Goal: Check status

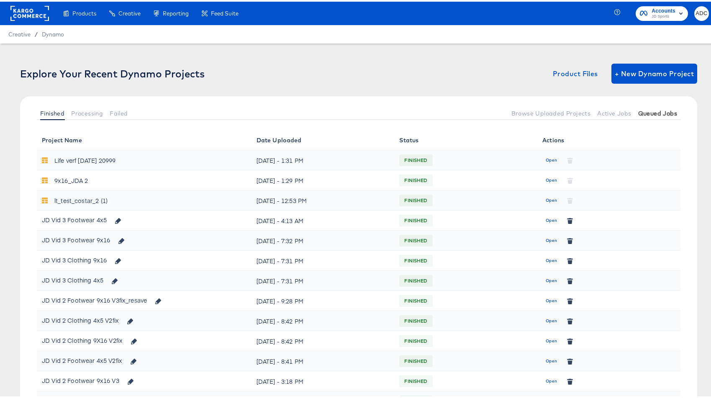
click at [660, 111] on span "Queued Jobs" at bounding box center [657, 111] width 39 height 7
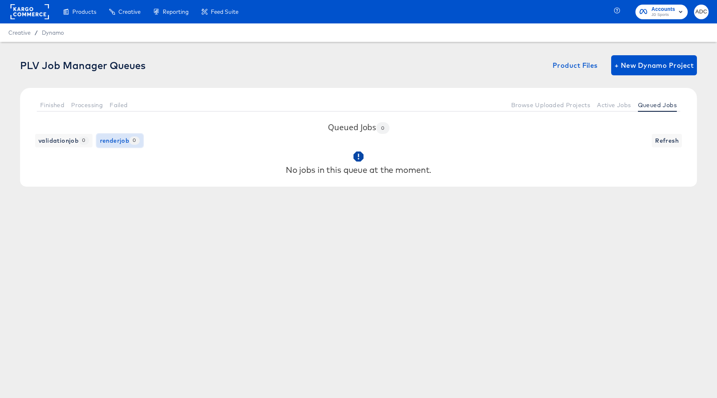
drag, startPoint x: 113, startPoint y: 141, endPoint x: 106, endPoint y: 143, distance: 7.5
click at [113, 141] on span "renderjob 0" at bounding box center [120, 141] width 40 height 10
click at [71, 144] on span "validationjob 0" at bounding box center [64, 141] width 51 height 10
